Goal: Information Seeking & Learning: Learn about a topic

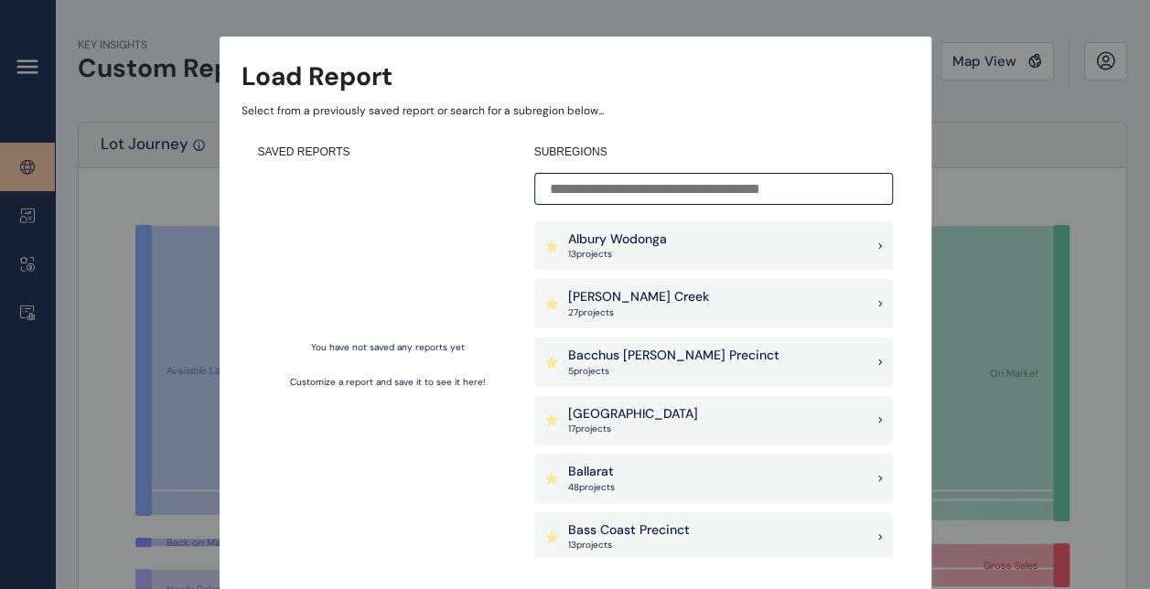
click at [631, 188] on input at bounding box center [713, 189] width 359 height 32
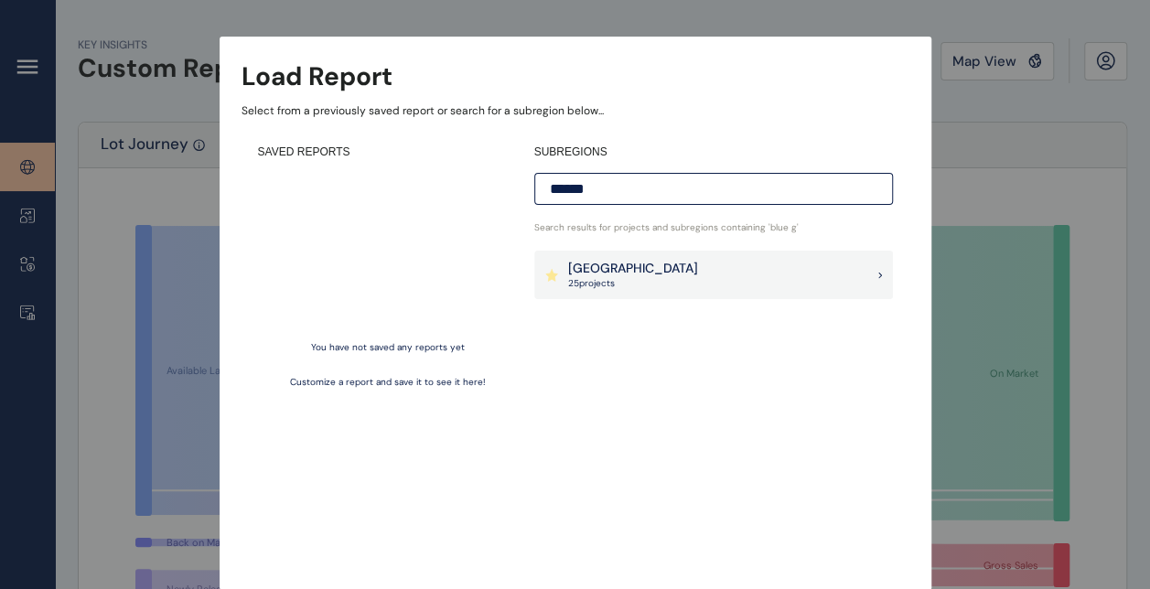
type input "******"
click at [642, 281] on p "25 project s" at bounding box center [633, 283] width 130 height 13
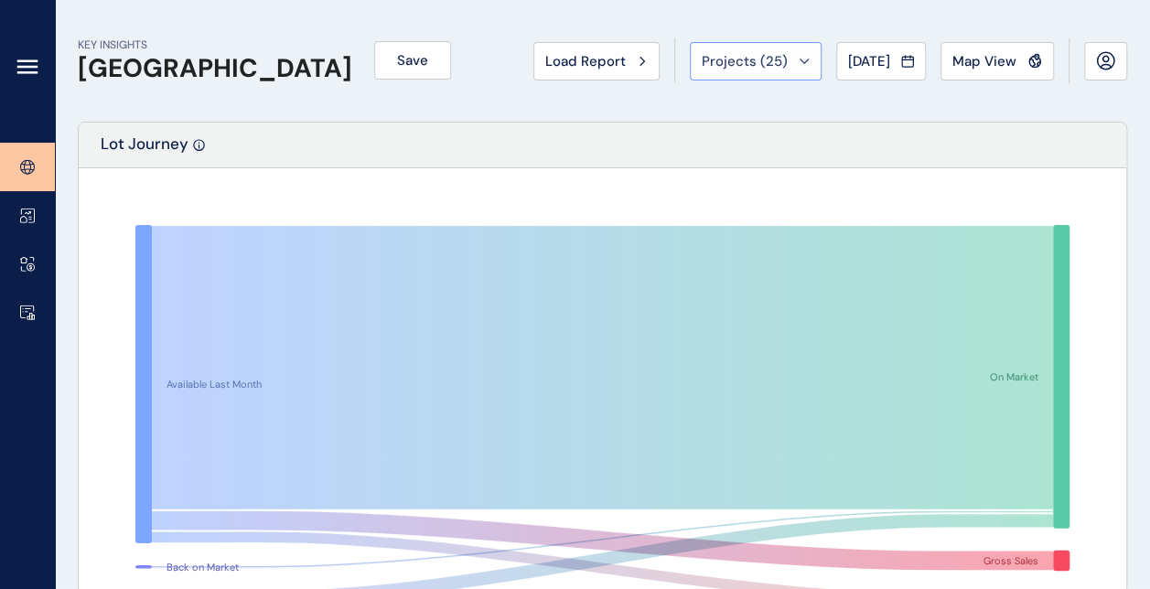
click at [776, 56] on div "Projects ( 25 )" at bounding box center [756, 61] width 108 height 18
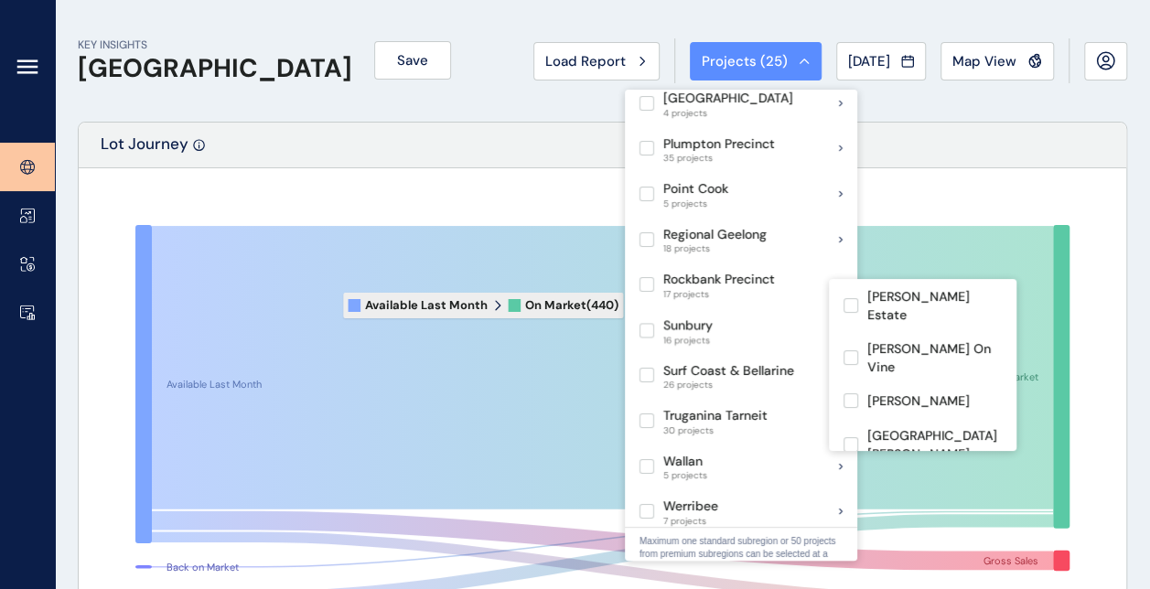
scroll to position [1190, 0]
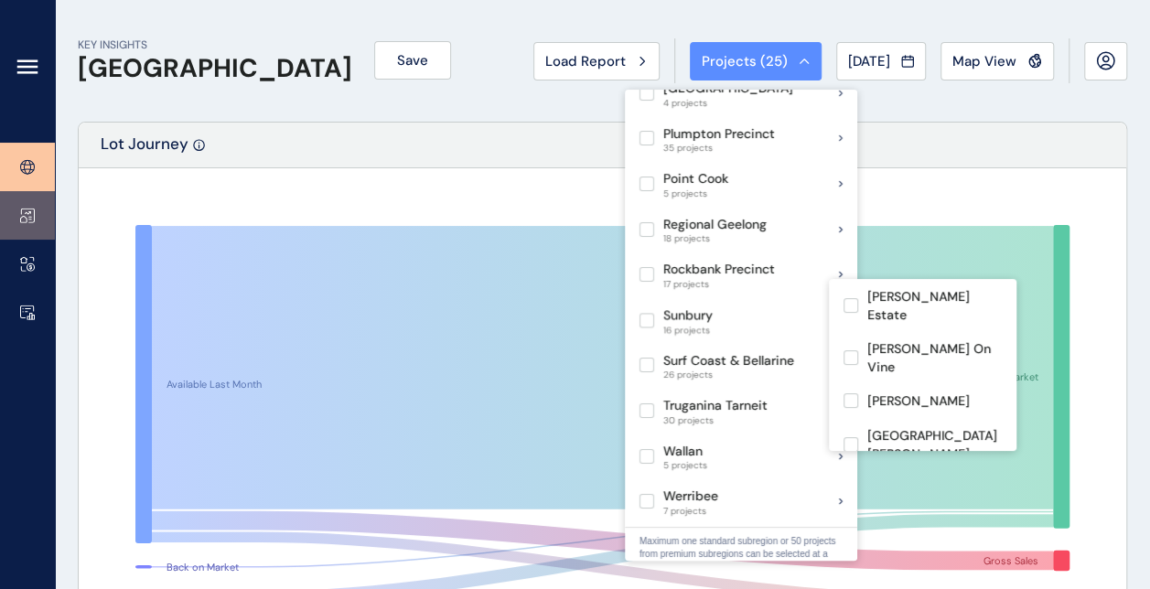
click at [22, 214] on icon at bounding box center [27, 216] width 15 height 16
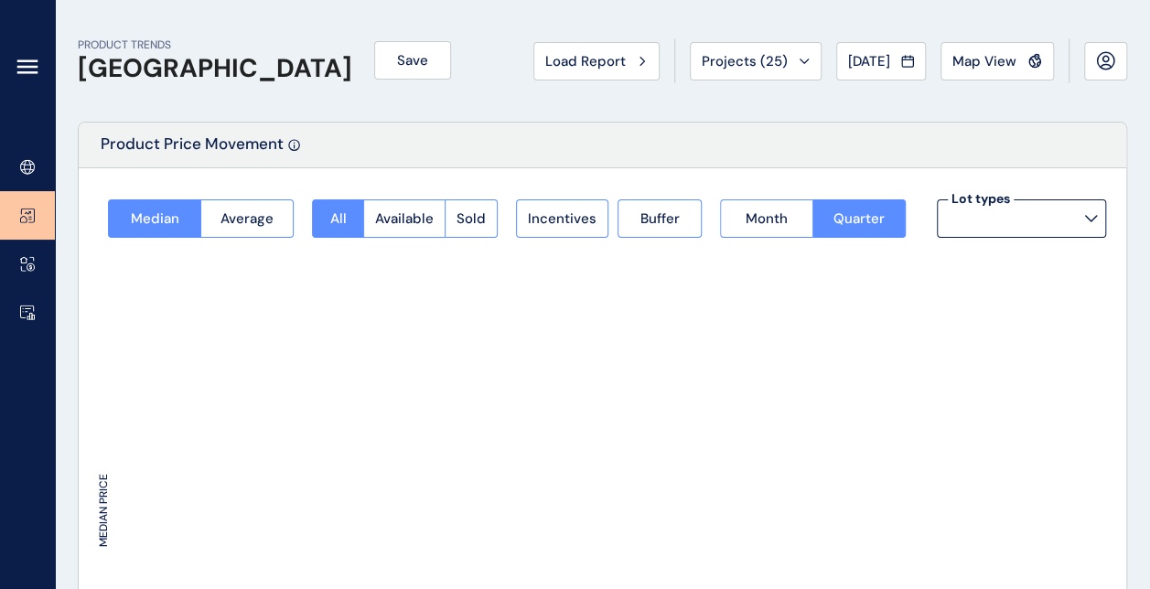
type input "*********"
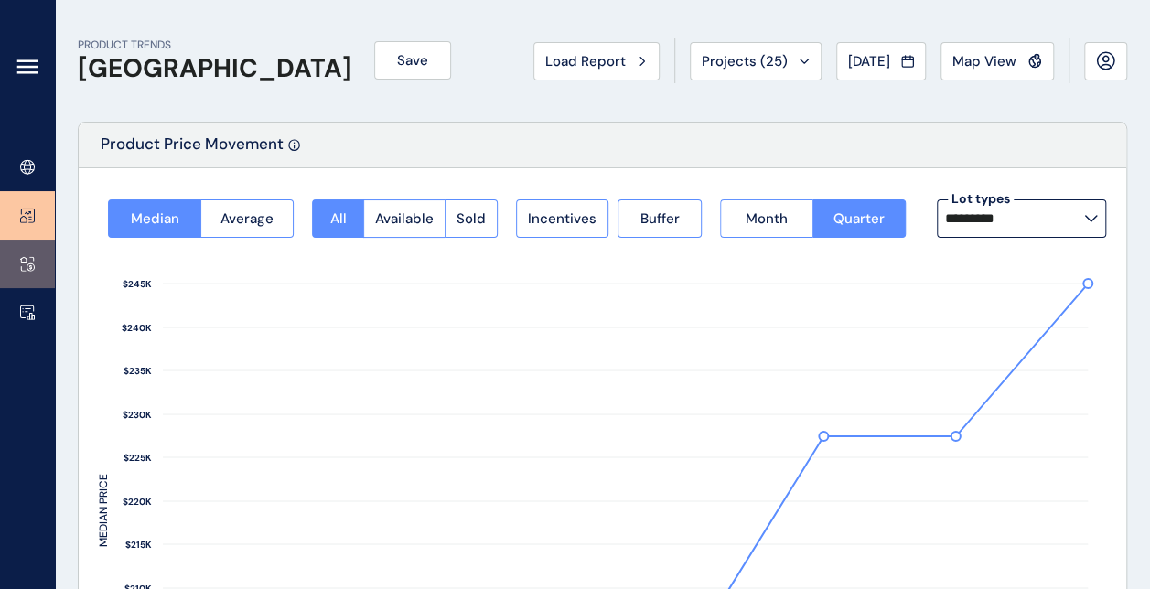
click at [29, 256] on icon at bounding box center [27, 264] width 15 height 16
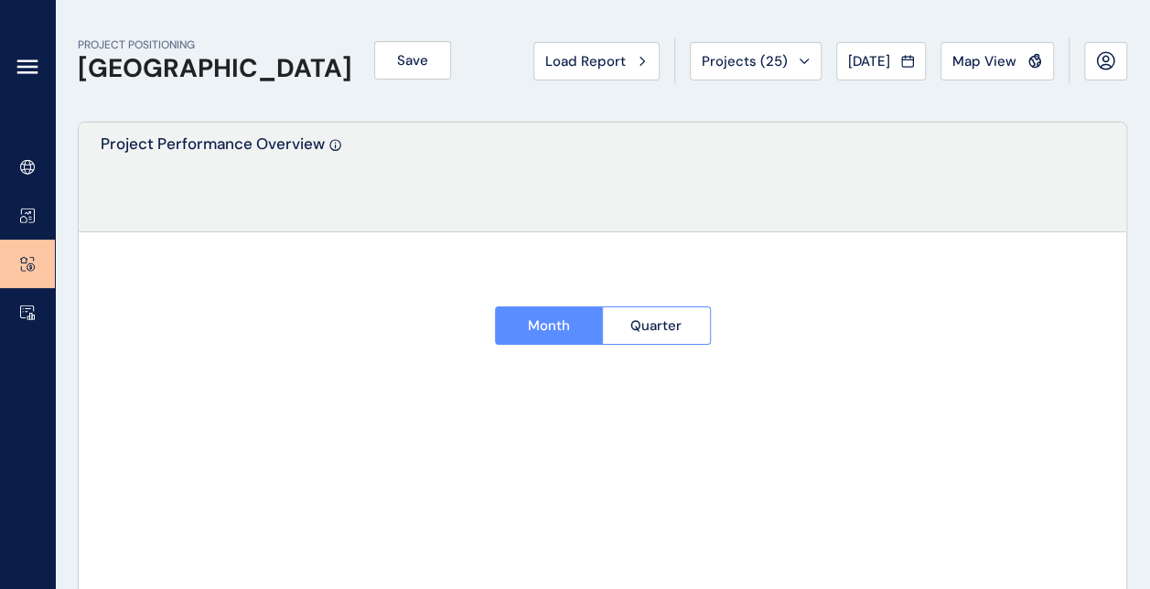
type input "**********"
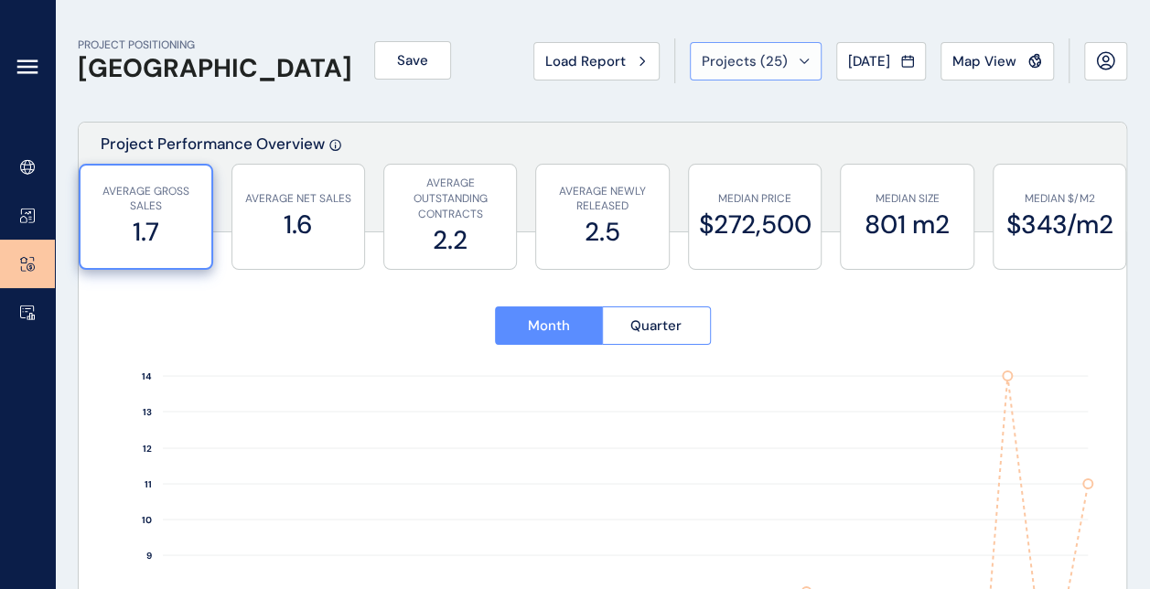
click at [756, 57] on span "Projects ( 25 )" at bounding box center [745, 61] width 86 height 18
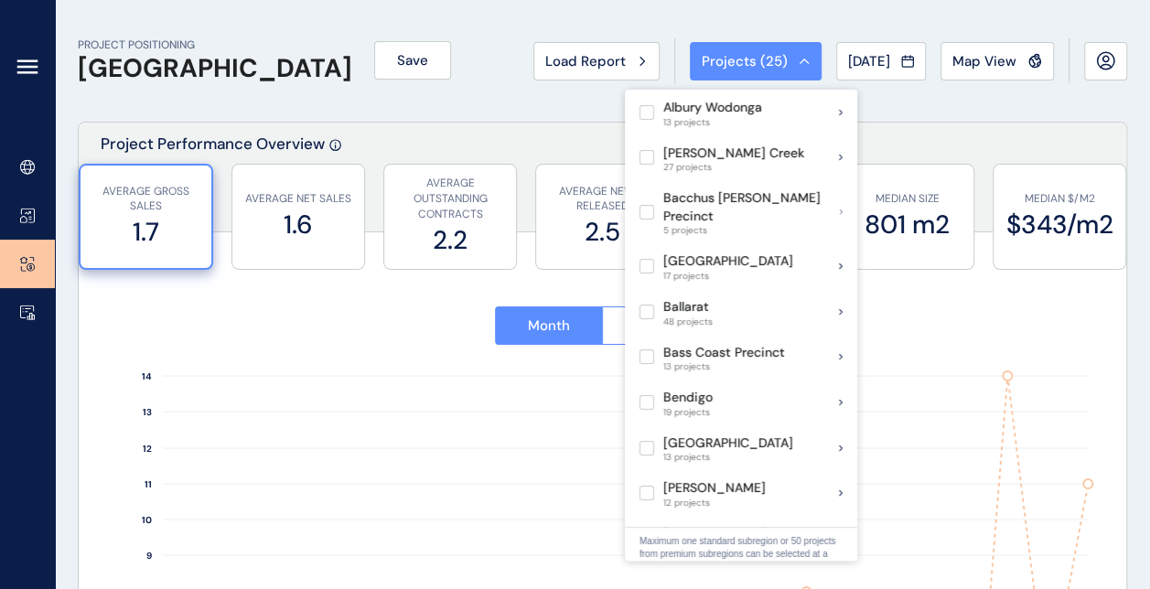
click at [756, 57] on span "Projects ( 25 )" at bounding box center [745, 61] width 86 height 18
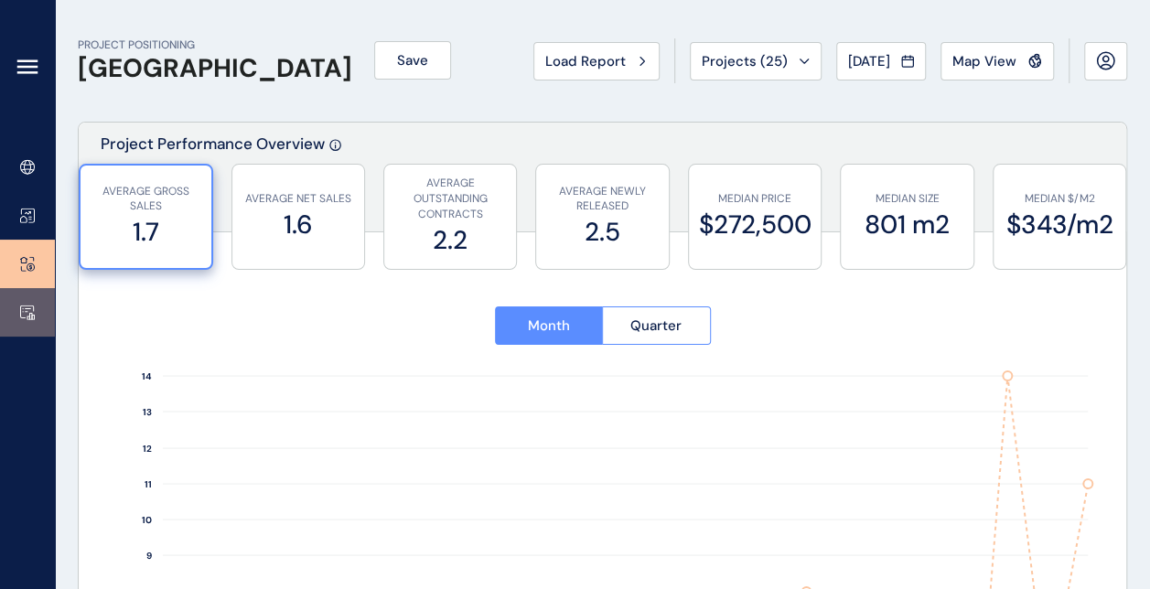
click at [28, 304] on link at bounding box center [27, 312] width 55 height 48
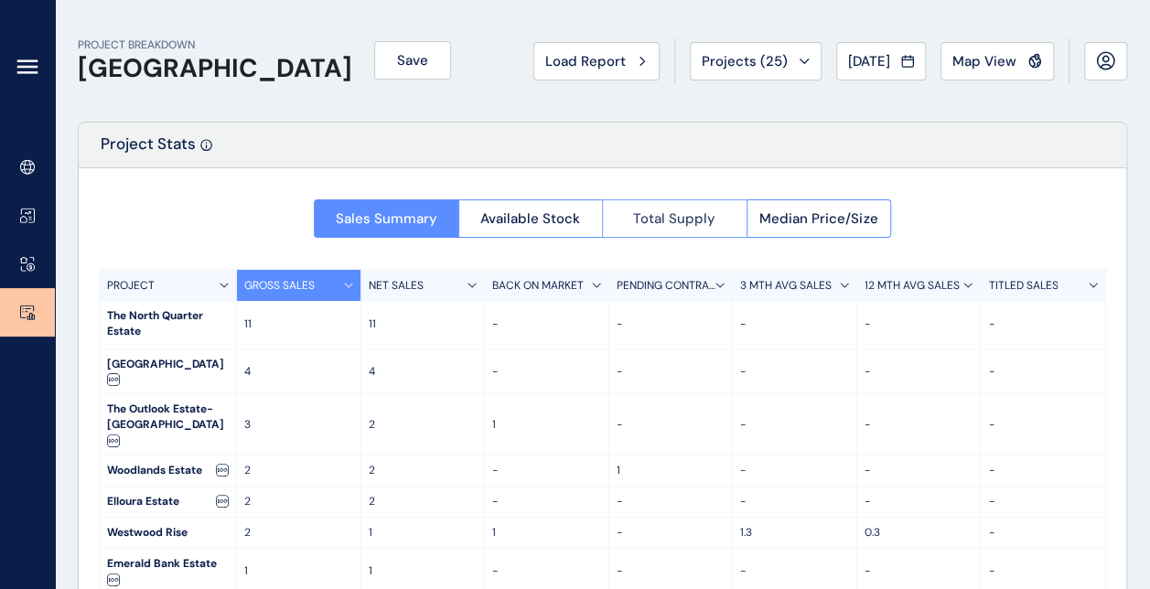
click at [695, 218] on span "Total Supply" at bounding box center [674, 219] width 82 height 18
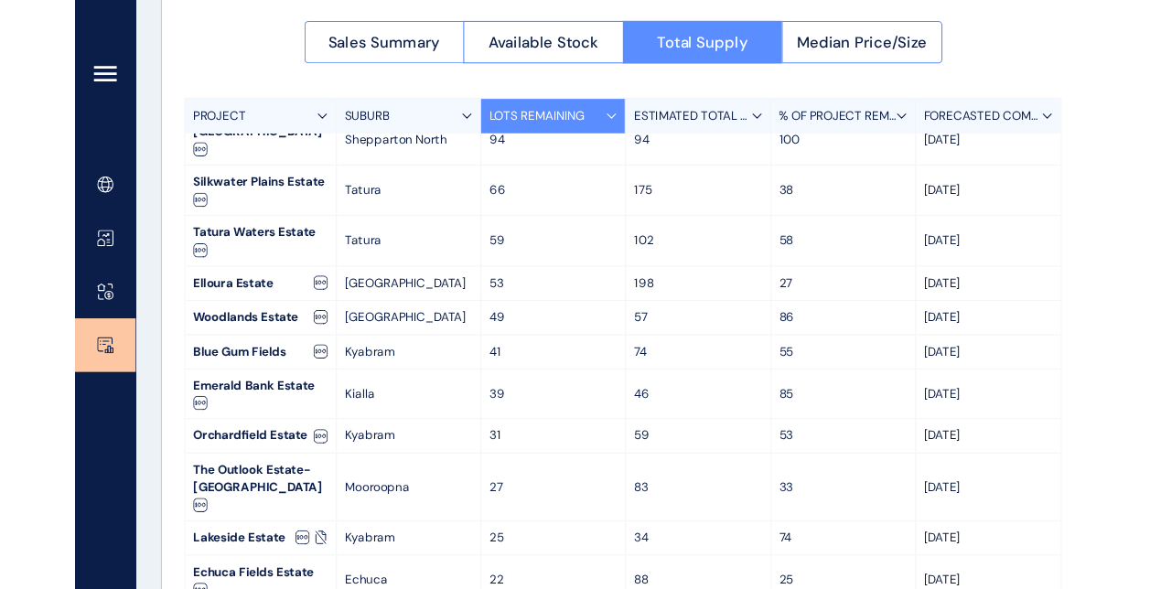
scroll to position [179, 0]
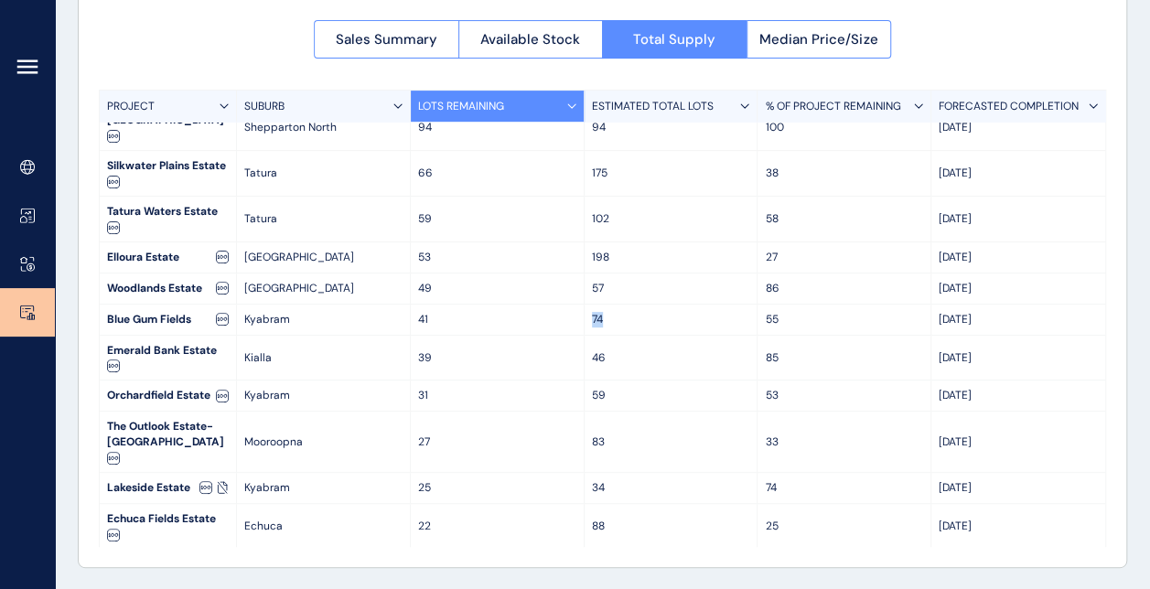
drag, startPoint x: 602, startPoint y: 282, endPoint x: 576, endPoint y: 283, distance: 25.6
click at [576, 305] on div "Blue Gum Fields Kyabram 41 74 55 Feb '26" at bounding box center [603, 320] width 1006 height 31
click at [466, 109] on p "LOTS REMAINING" at bounding box center [461, 107] width 86 height 16
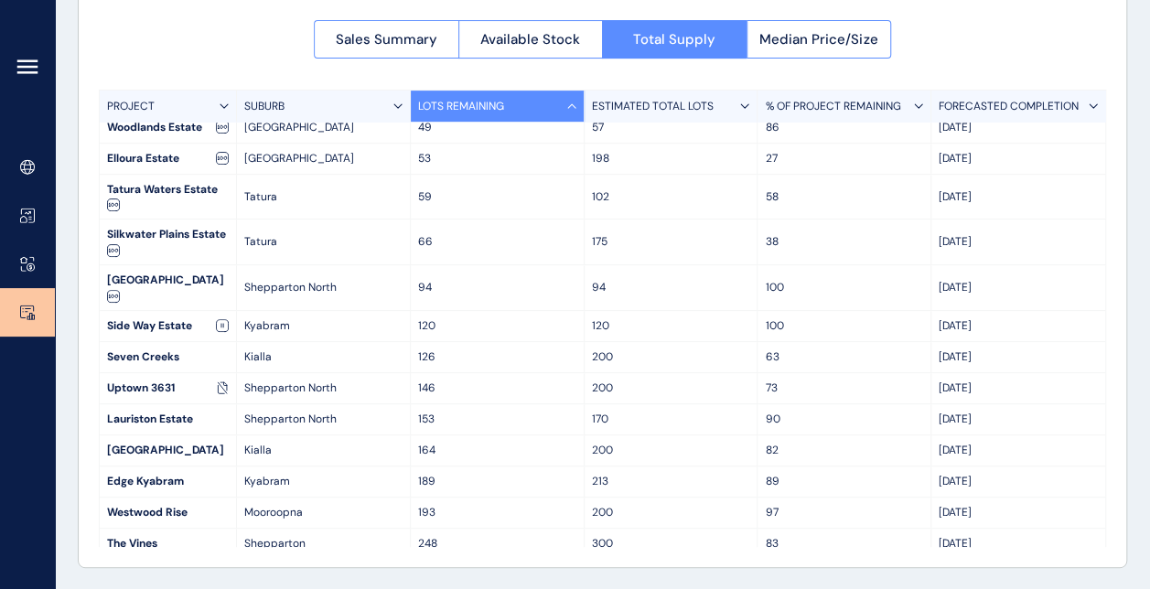
click at [467, 109] on p "LOTS REMAINING" at bounding box center [461, 107] width 86 height 16
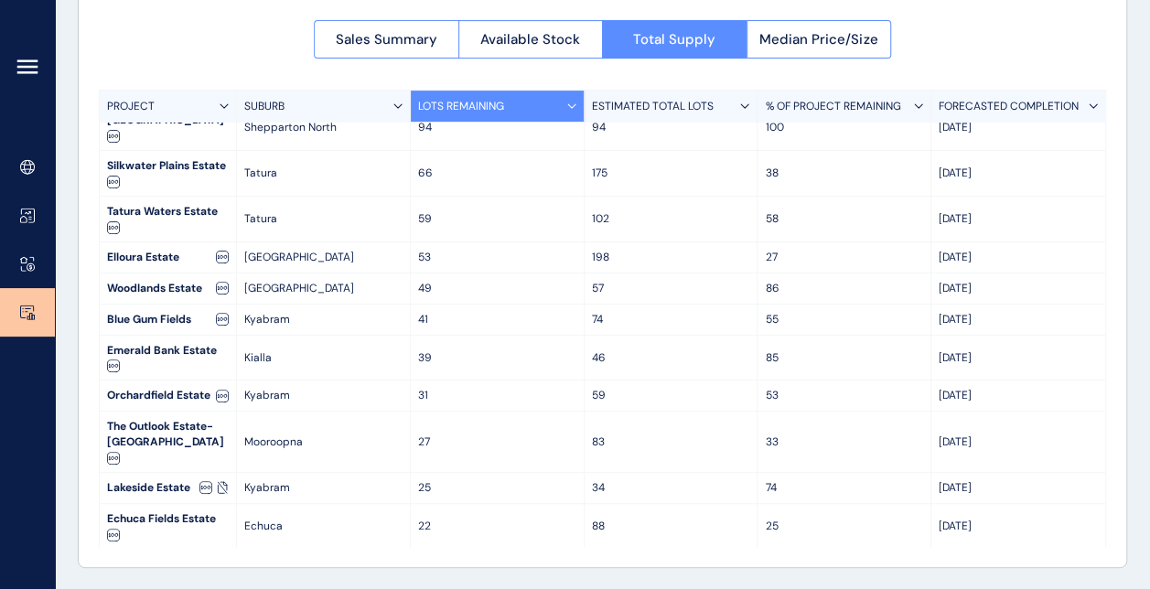
click at [467, 108] on p "LOTS REMAINING" at bounding box center [461, 107] width 86 height 16
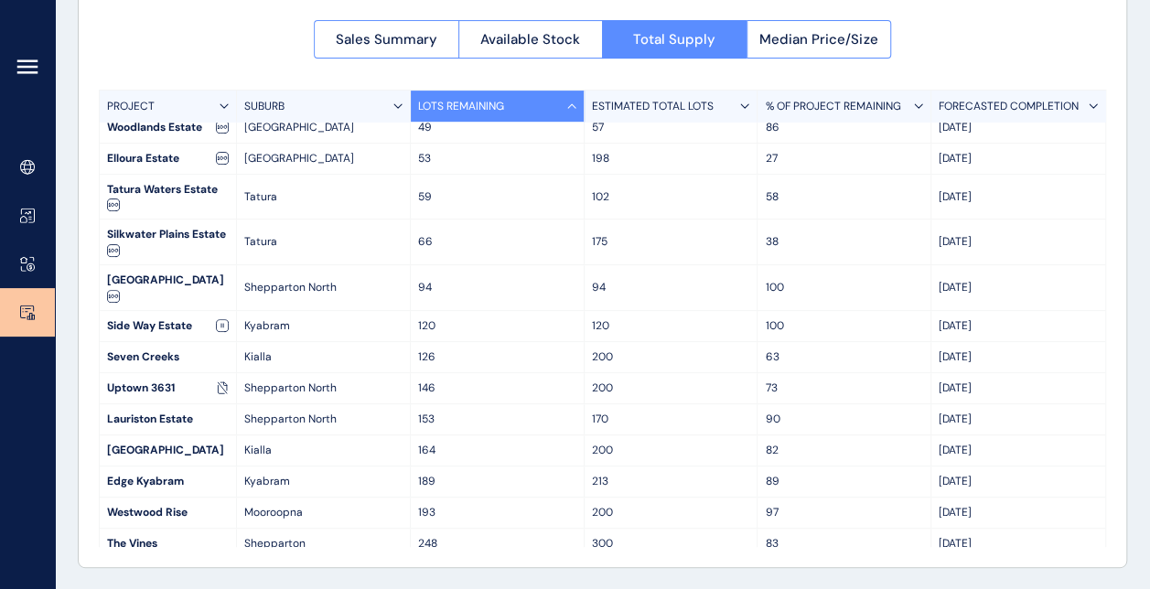
click at [468, 107] on p "LOTS REMAINING" at bounding box center [461, 107] width 86 height 16
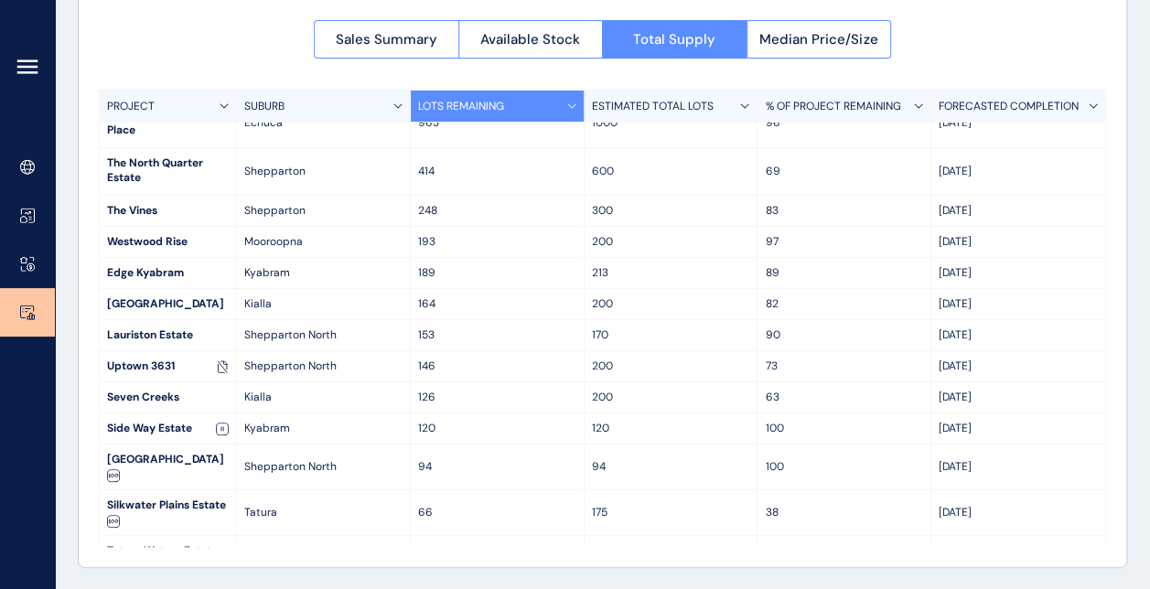
scroll to position [0, 0]
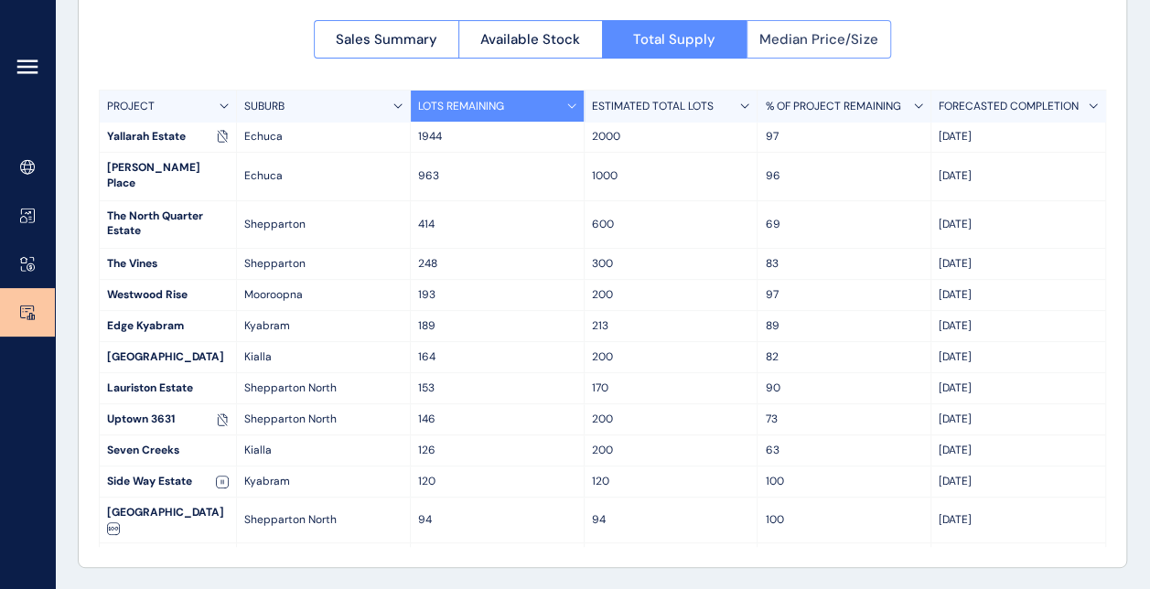
click at [867, 35] on span "Median Price/Size" at bounding box center [818, 39] width 118 height 18
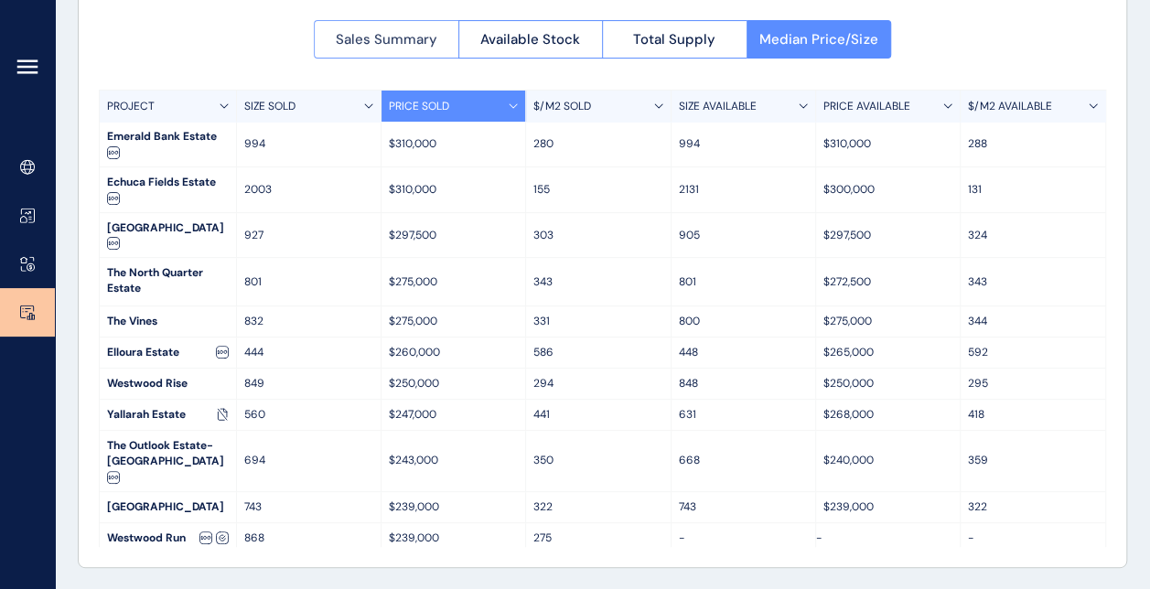
click at [426, 47] on button "Sales Summary" at bounding box center [386, 39] width 145 height 38
